Goal: Transaction & Acquisition: Obtain resource

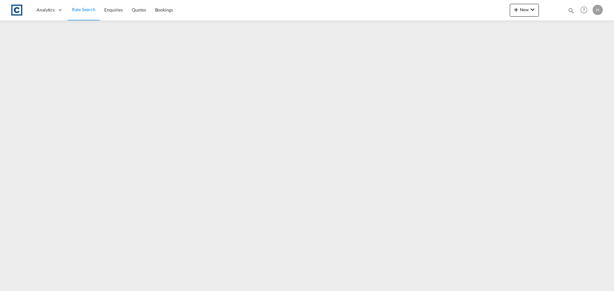
click at [81, 12] on span "Rate Search" at bounding box center [83, 9] width 23 height 5
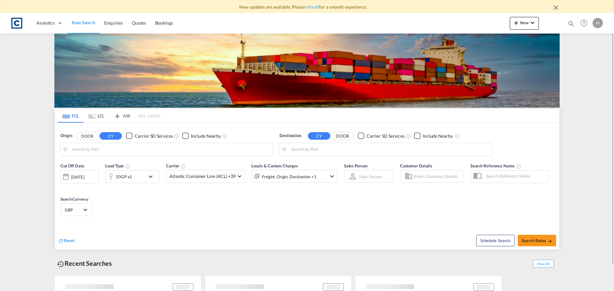
type input "GB-OL11, Rochdale"
type input "[GEOGRAPHIC_DATA], [GEOGRAPHIC_DATA]"
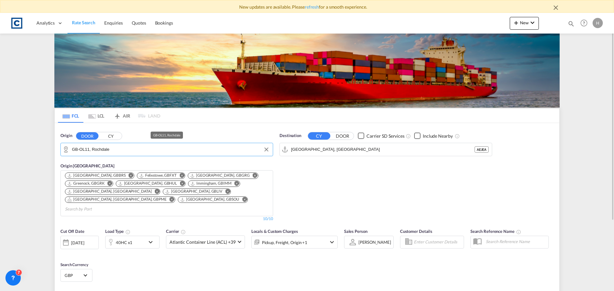
click at [162, 151] on input "GB-OL11, Rochdale" at bounding box center [171, 150] width 198 height 10
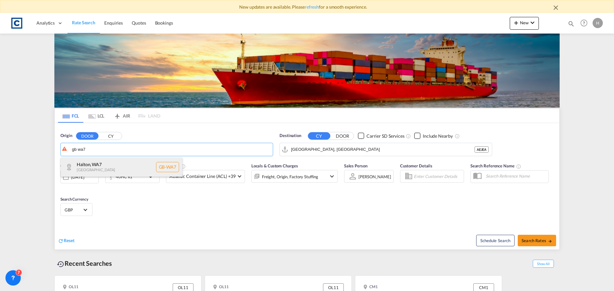
click at [142, 163] on div "Halton , WA7 [GEOGRAPHIC_DATA] [GEOGRAPHIC_DATA]-WA7" at bounding box center [122, 167] width 122 height 19
type input "GB-WA7, Halton"
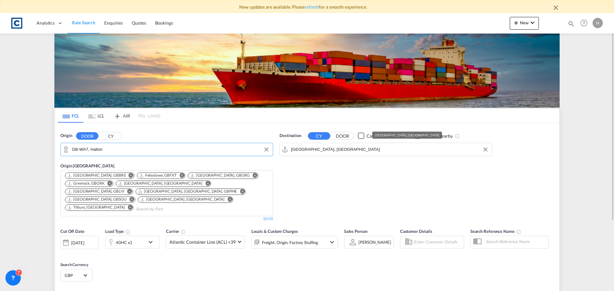
click at [339, 151] on input "[GEOGRAPHIC_DATA], [GEOGRAPHIC_DATA]" at bounding box center [390, 150] width 198 height 10
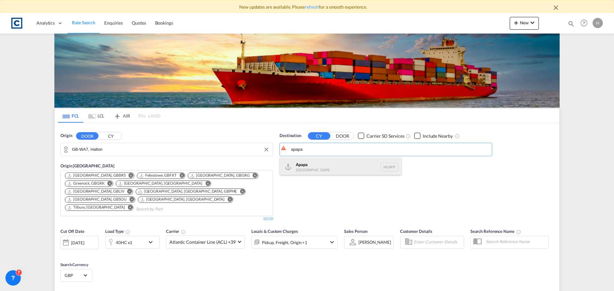
click at [333, 161] on div "Apapa [GEOGRAPHIC_DATA] NGAPP" at bounding box center [341, 167] width 122 height 19
type input "Apapa, NGAPP"
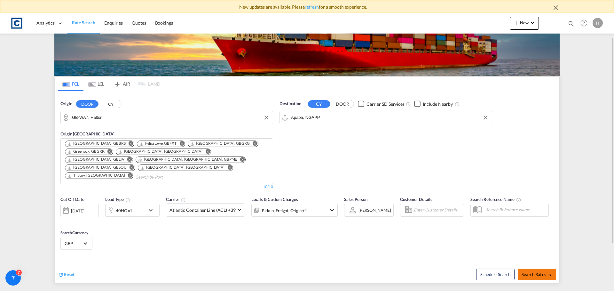
click at [530, 269] on button "Search Rates" at bounding box center [537, 275] width 38 height 12
type input "WA7 to NGAPP / [DATE]"
